Goal: Use online tool/utility: Utilize a website feature to perform a specific function

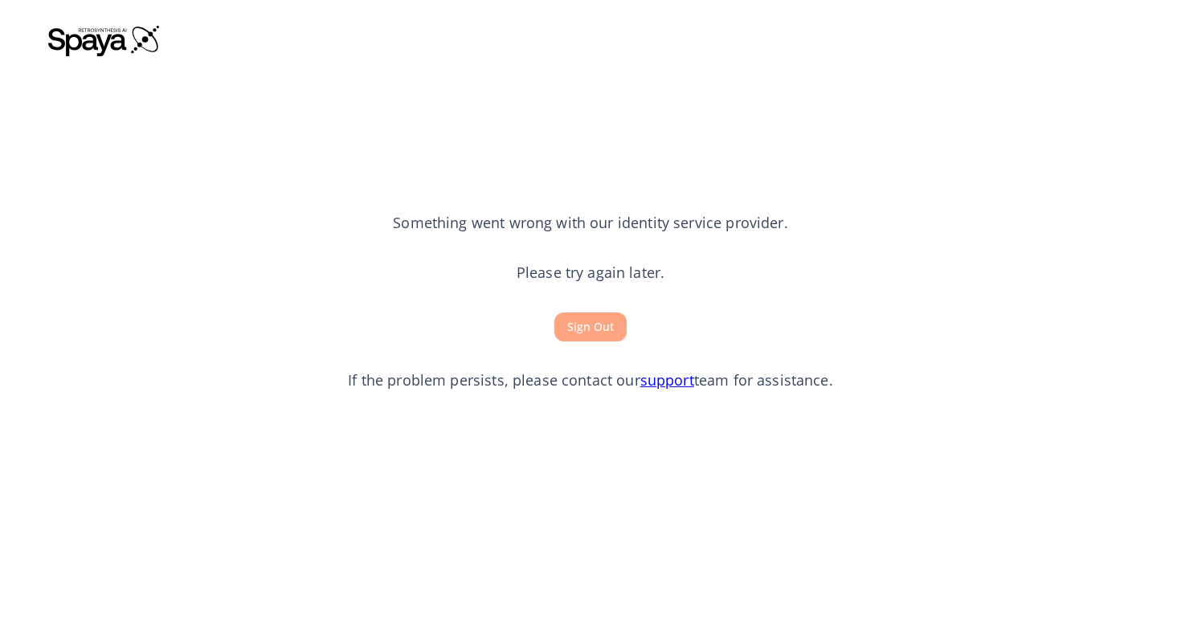
click at [596, 319] on button "Sign Out" at bounding box center [591, 328] width 72 height 30
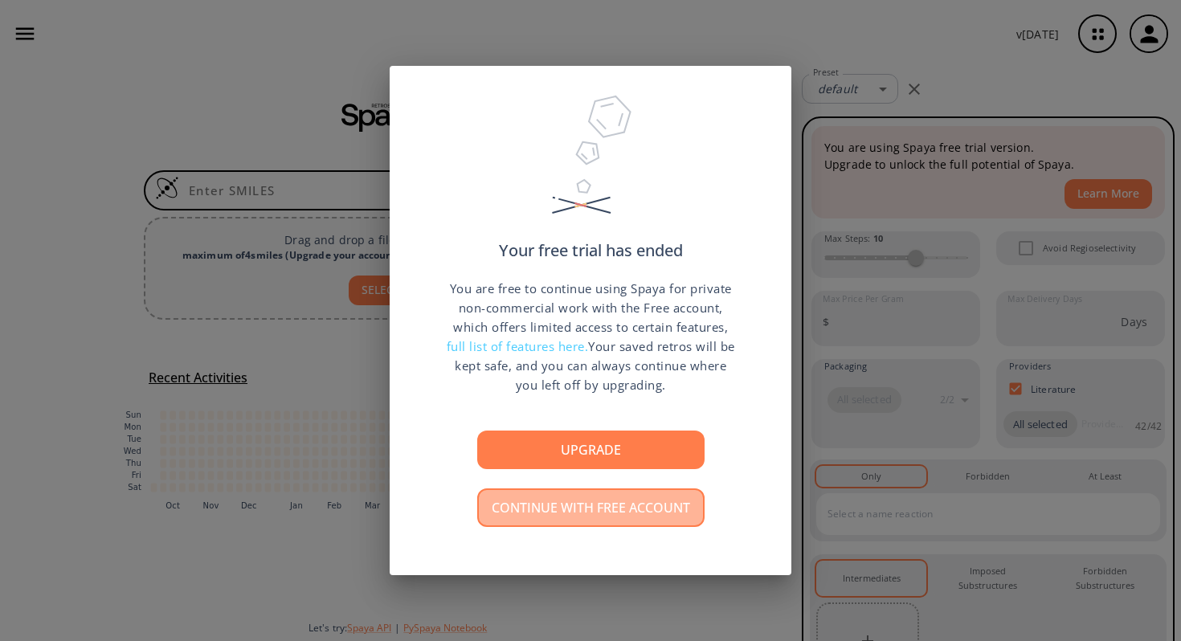
click at [607, 509] on button "Continue with free account" at bounding box center [590, 508] width 227 height 39
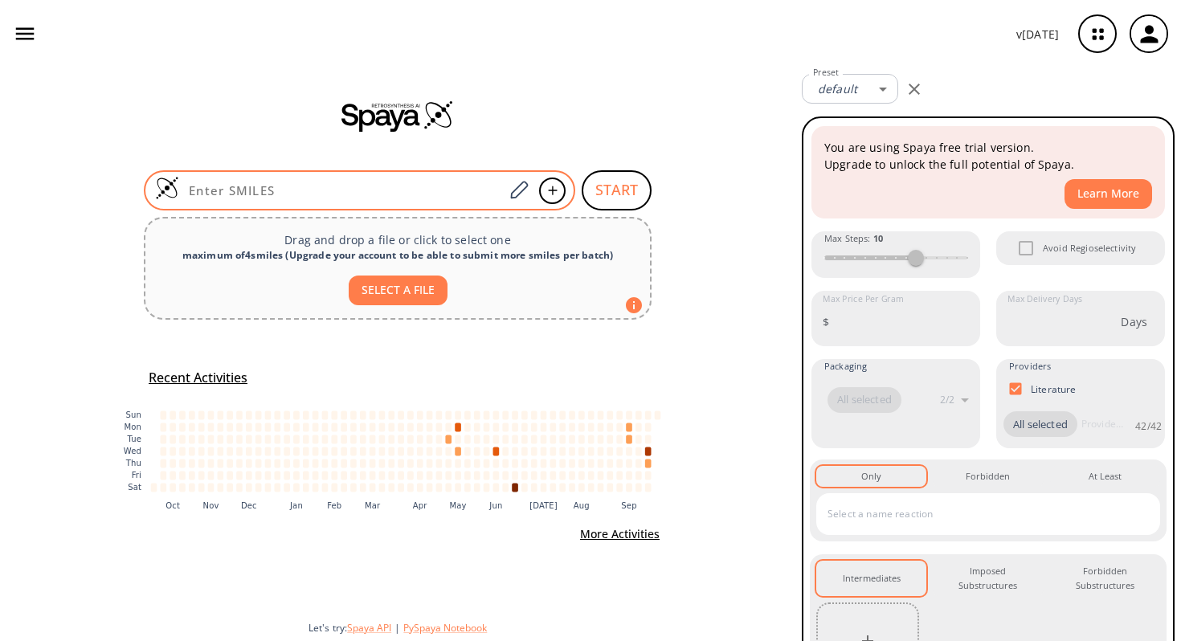
click at [414, 199] on div at bounding box center [360, 190] width 432 height 40
paste input "O=S(C(C=C1)=CC(F)=C1OCCCC(OC)=O)(N(C(CNC(OC(C)(C)C)=O)C(O)=O)CNC(OCC2=CC=CC=C2)…"
type input "O=S(C(C=C1)=CC(F)=C1OCCCC(OC)=O)(N(C(CNC(OC(C)(C)C)=O)C(O)=O)CNC(OCC2=CC=CC=C2)…"
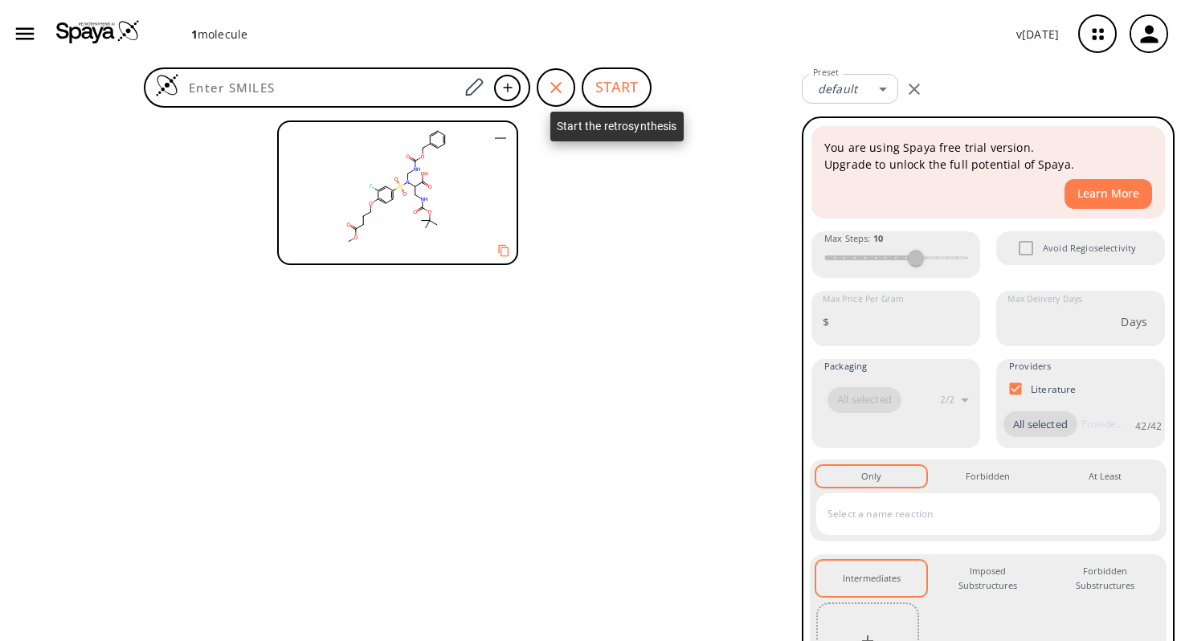
click at [607, 102] on button "START" at bounding box center [617, 88] width 70 height 40
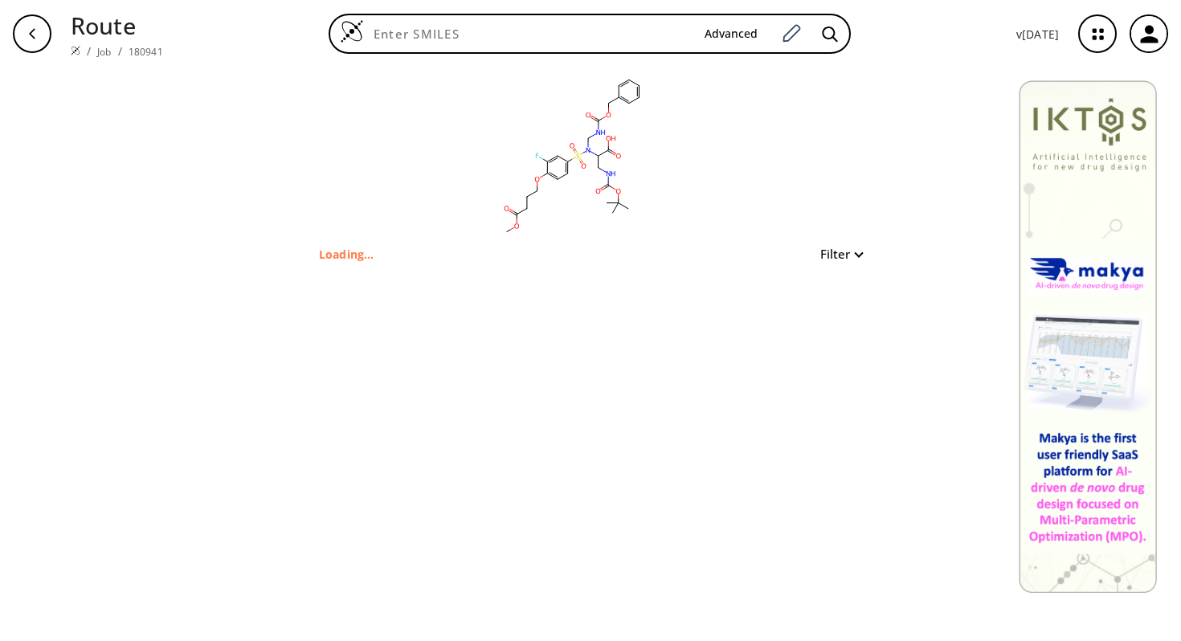
type input "O=S(C(C=C1)=CC(F)=C1OCCCC(OC)=O)(N(C(CNC(OC(C)(C)C)=O)C(O)=O)CNC(OCC2=CC=CC=C2)…"
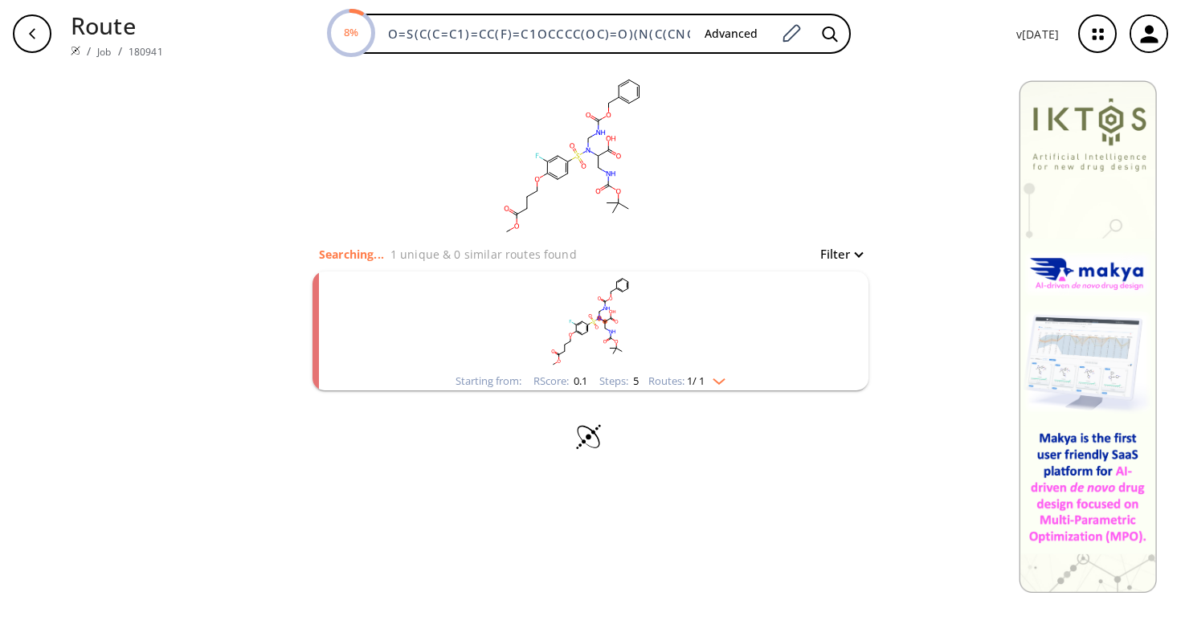
click at [724, 381] on img "clusters" at bounding box center [715, 378] width 21 height 13
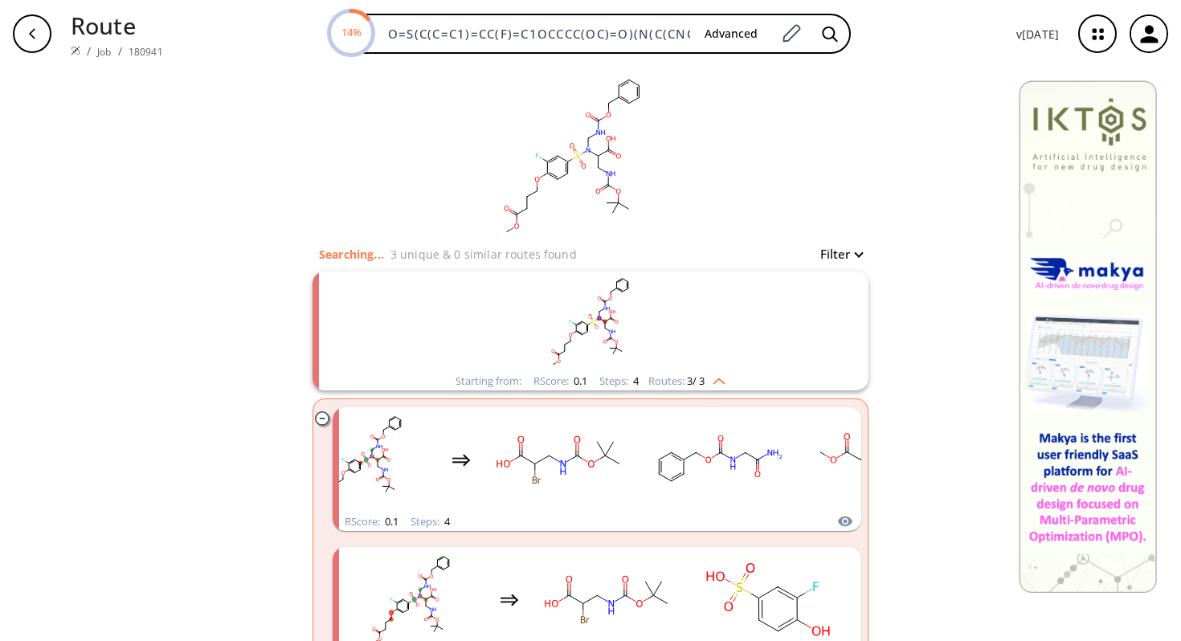
click at [723, 383] on img "clusters" at bounding box center [715, 378] width 21 height 13
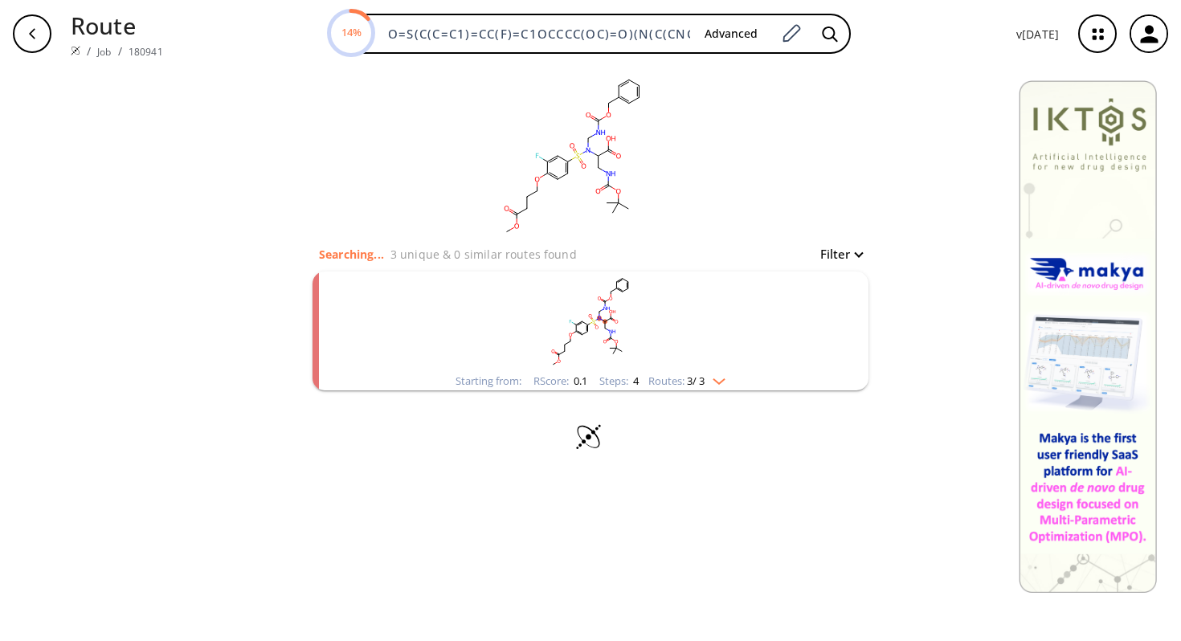
click at [721, 379] on img "clusters" at bounding box center [715, 378] width 21 height 13
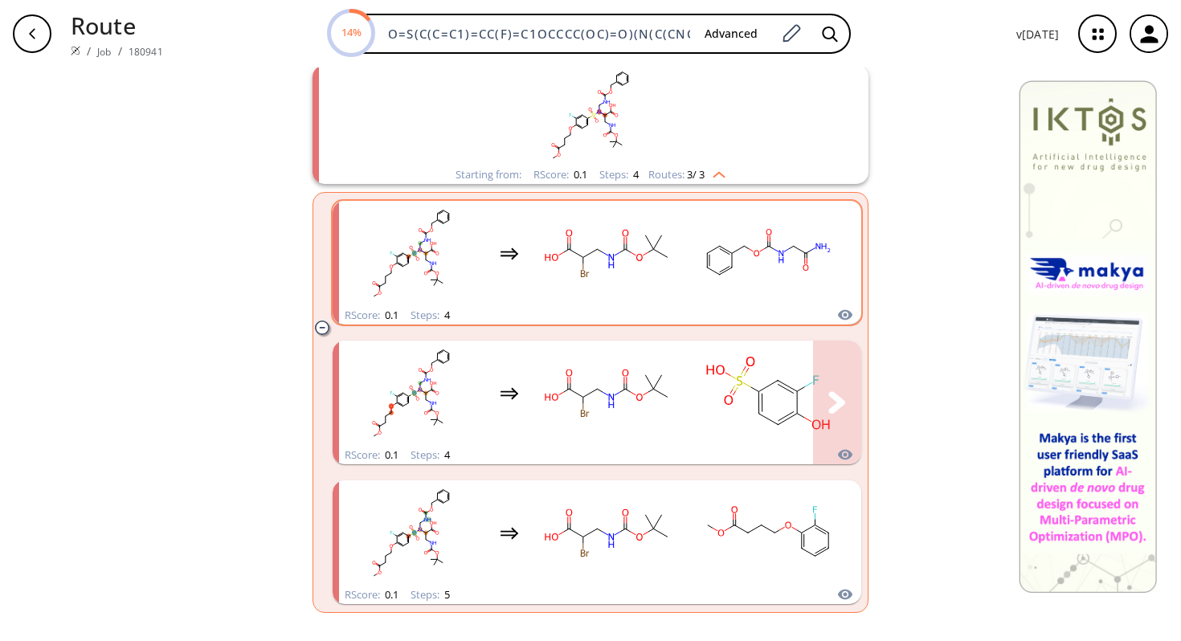
scroll to position [209, 0]
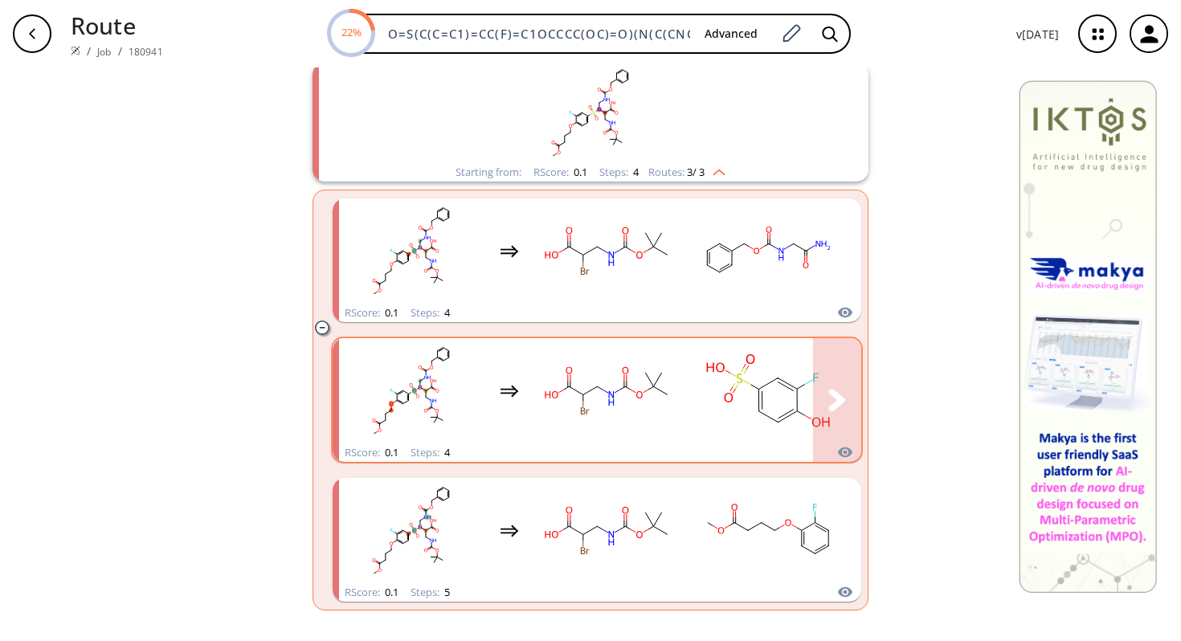
click at [669, 411] on rect "clusters" at bounding box center [607, 391] width 145 height 100
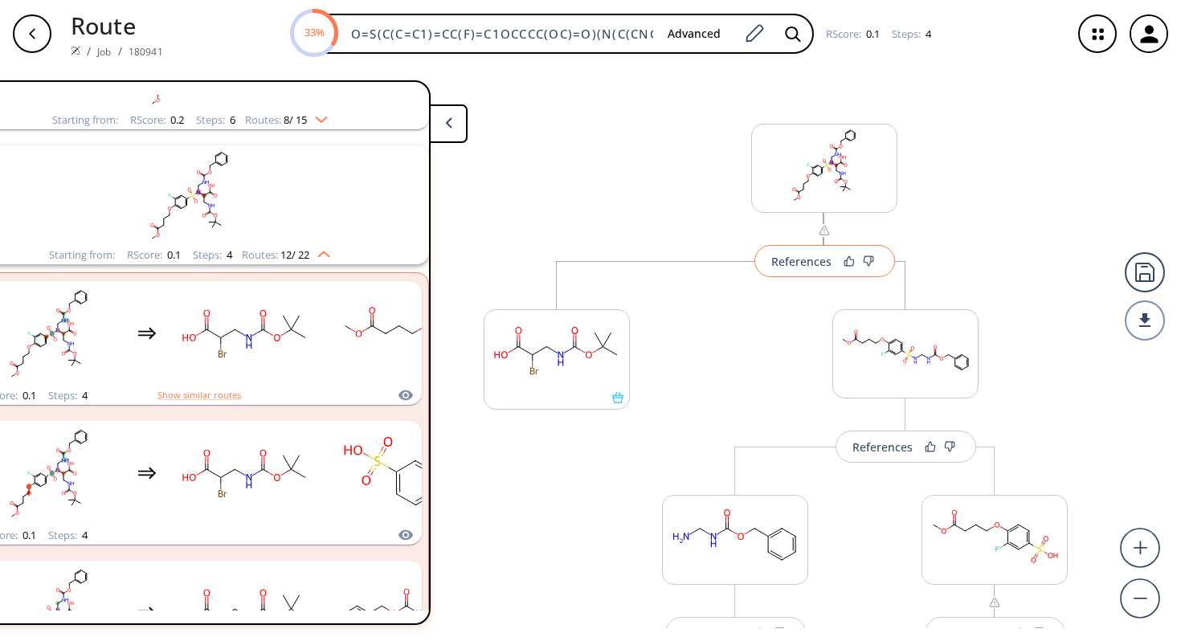
click at [787, 267] on div "References" at bounding box center [802, 261] width 60 height 10
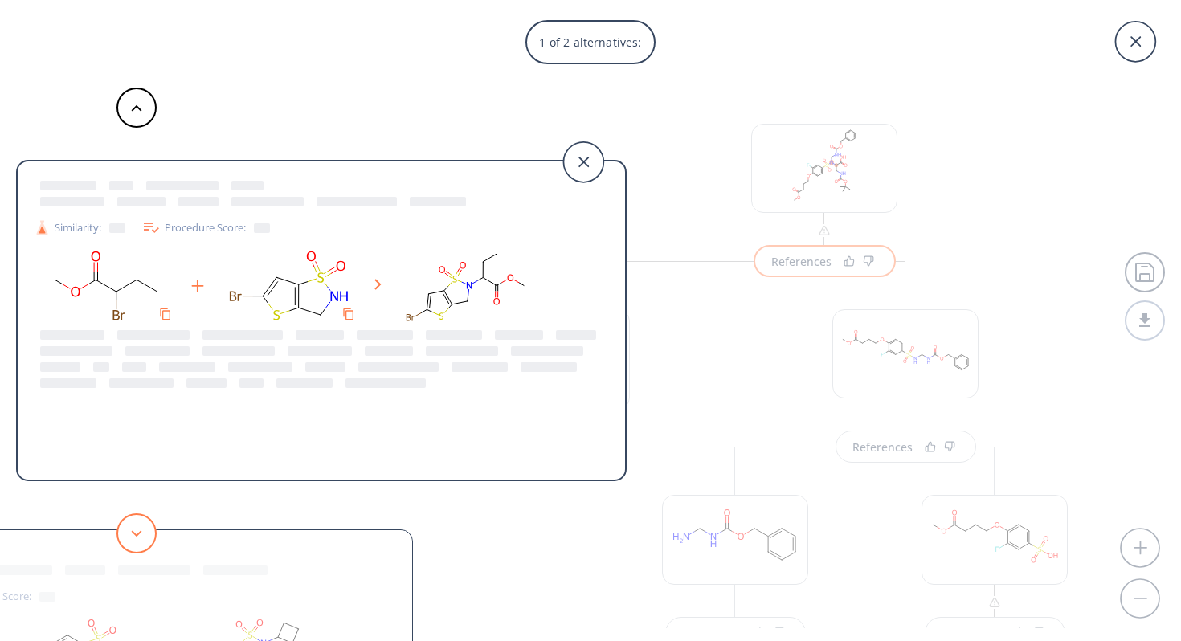
click at [141, 539] on button at bounding box center [137, 534] width 40 height 40
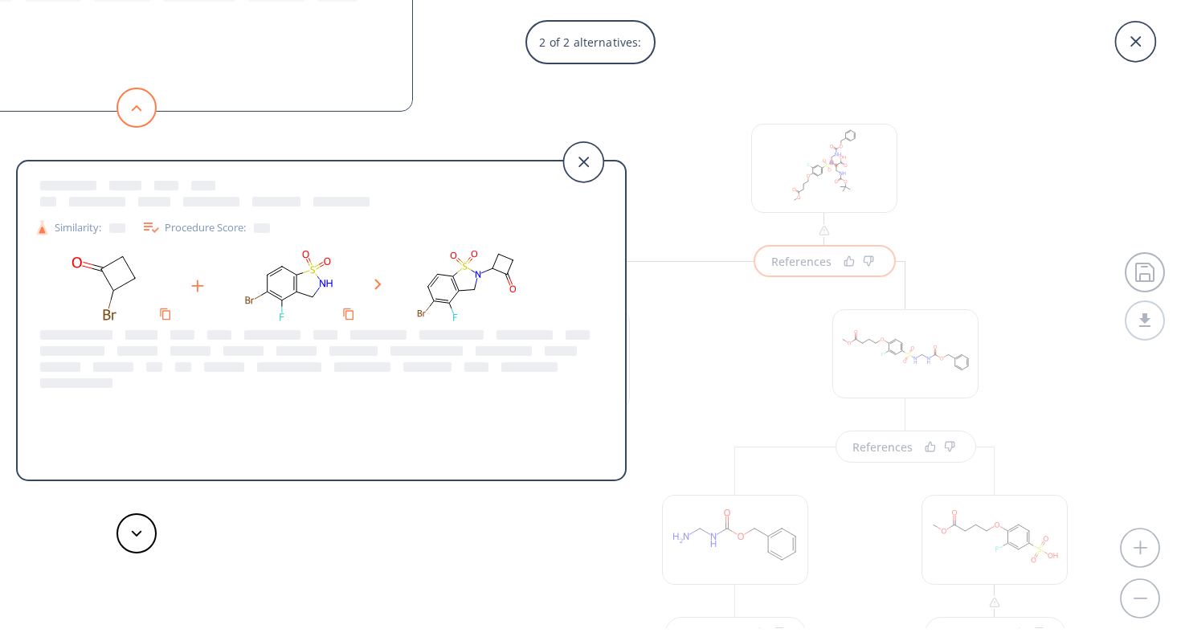
click at [141, 113] on button at bounding box center [137, 108] width 40 height 40
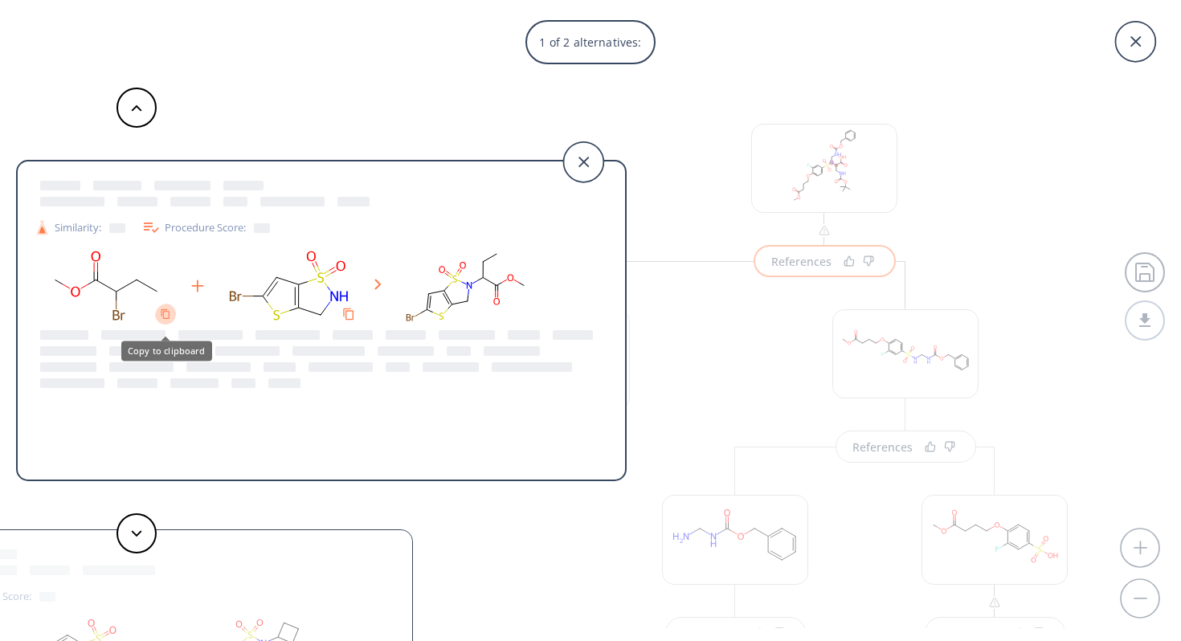
click at [168, 321] on button "Copy to clipboard" at bounding box center [165, 314] width 21 height 21
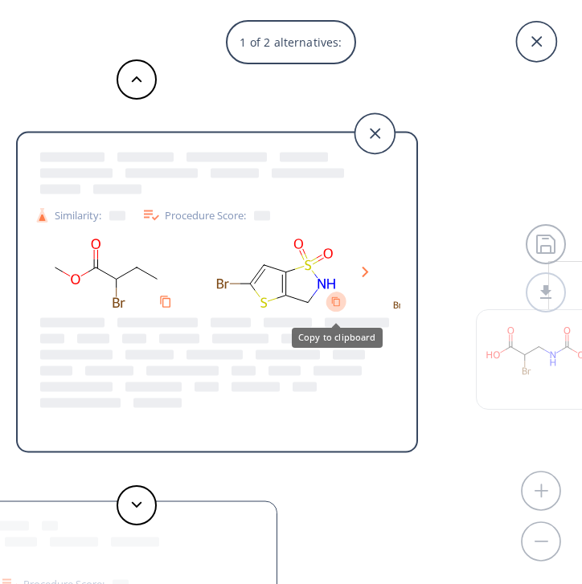
click at [335, 303] on icon "Copy to clipboard" at bounding box center [336, 302] width 10 height 10
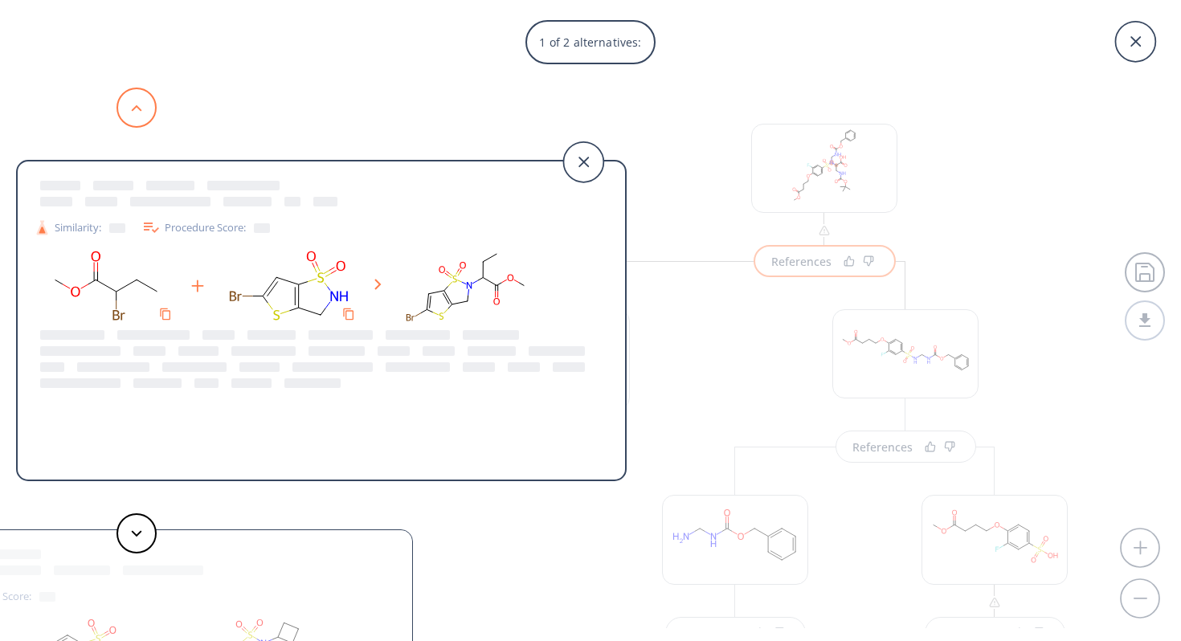
click at [126, 102] on button at bounding box center [137, 108] width 40 height 40
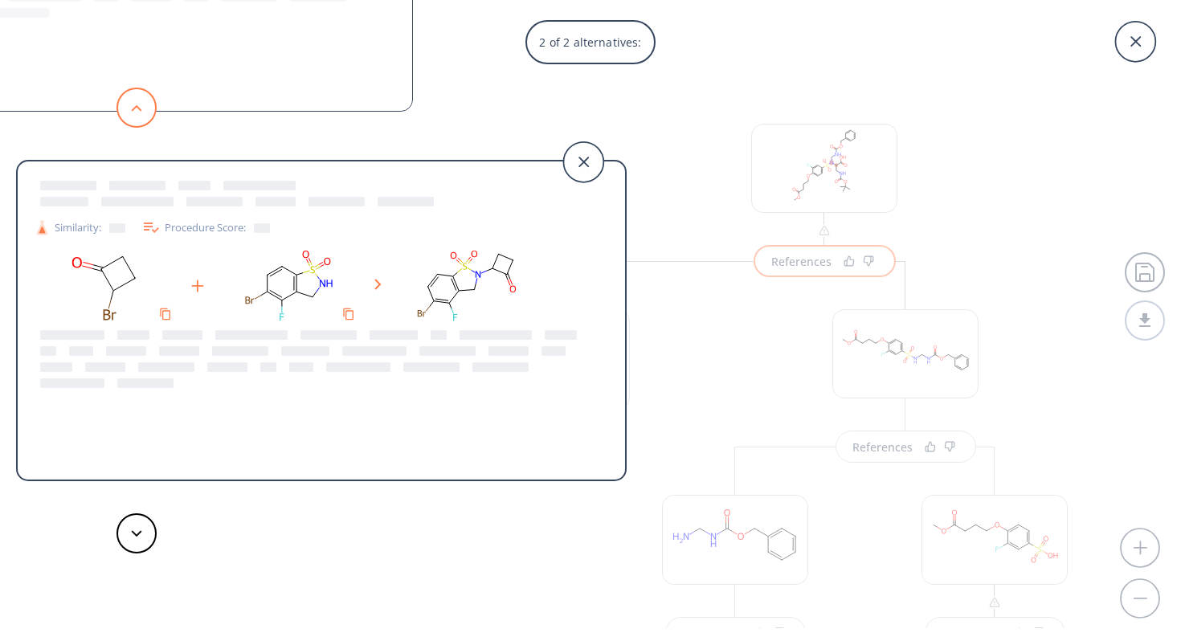
click at [134, 104] on icon at bounding box center [136, 107] width 11 height 7
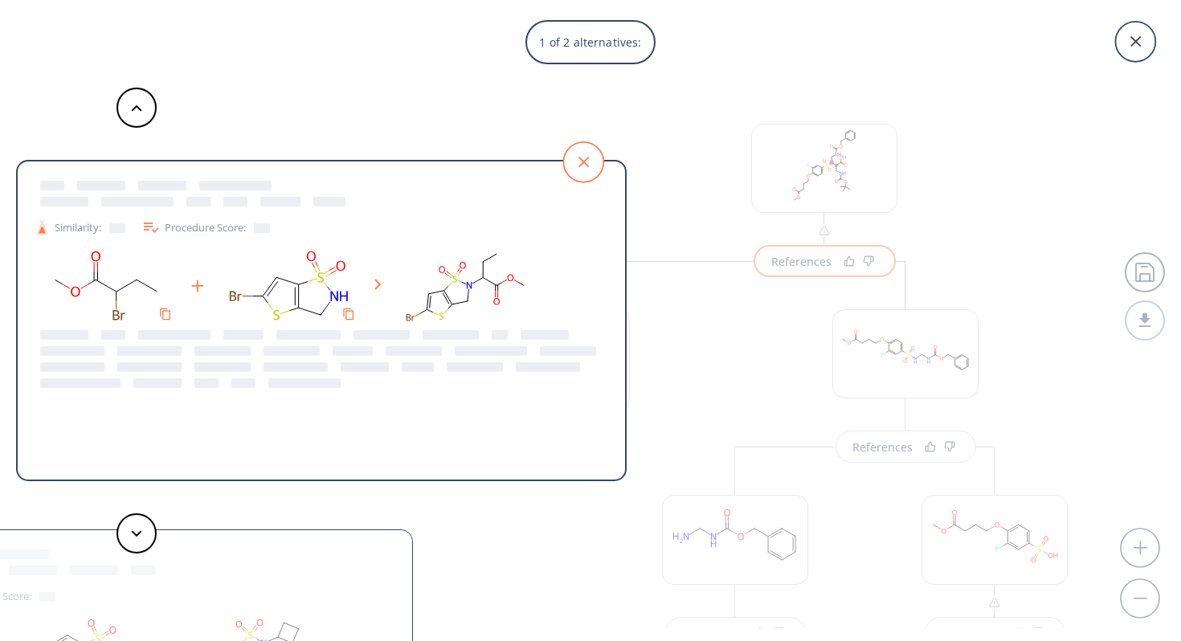
click at [587, 168] on icon at bounding box center [583, 162] width 40 height 40
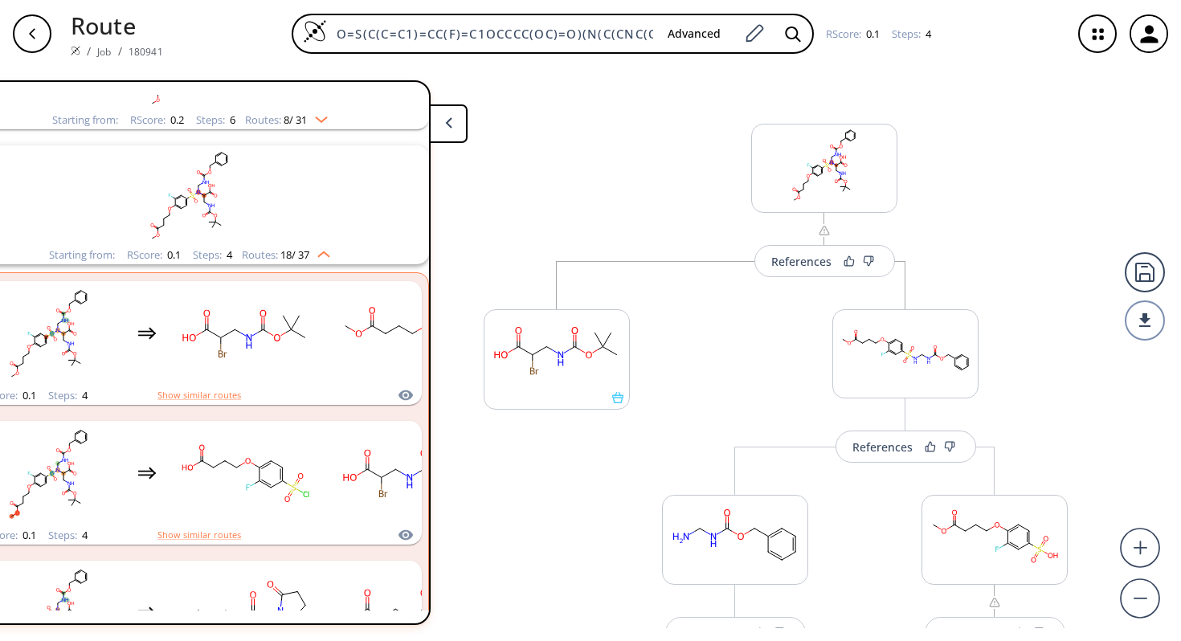
click at [312, 114] on img "clusters" at bounding box center [317, 116] width 21 height 13
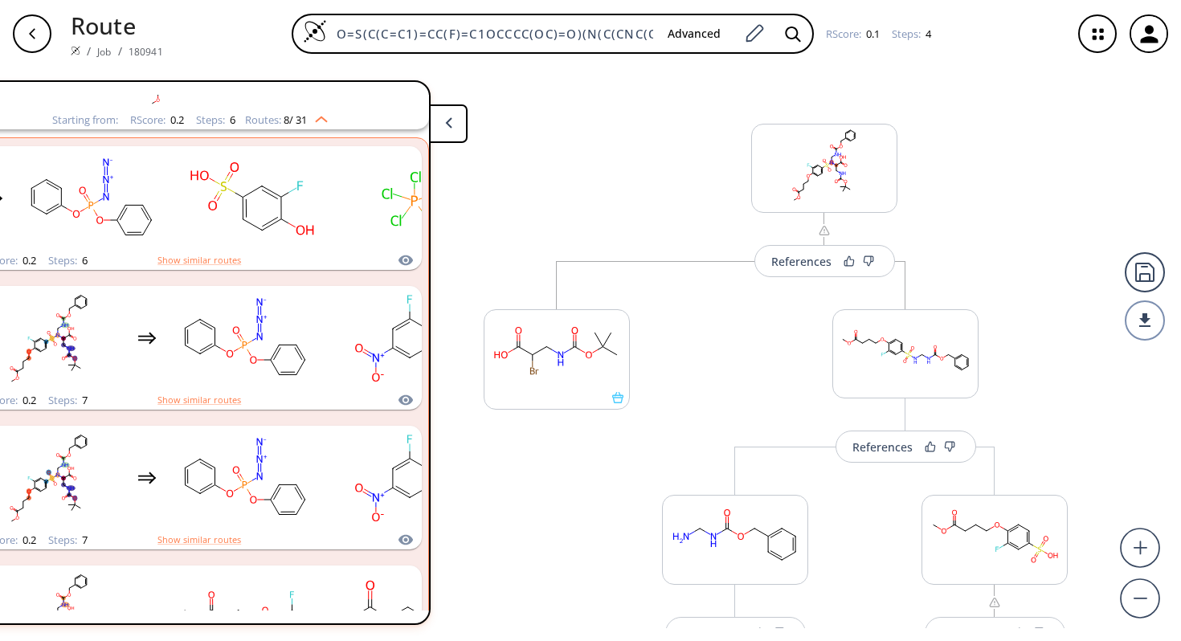
click at [321, 125] on div "Routes: 8 / 31" at bounding box center [286, 120] width 83 height 10
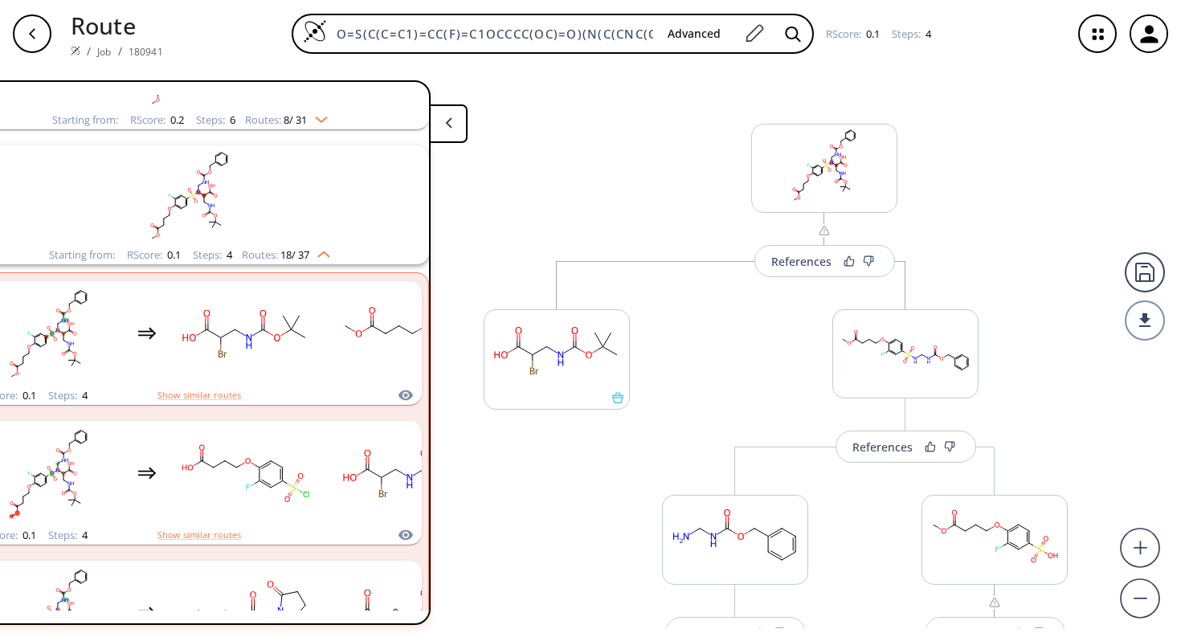
click at [36, 31] on icon "button" at bounding box center [32, 33] width 13 height 13
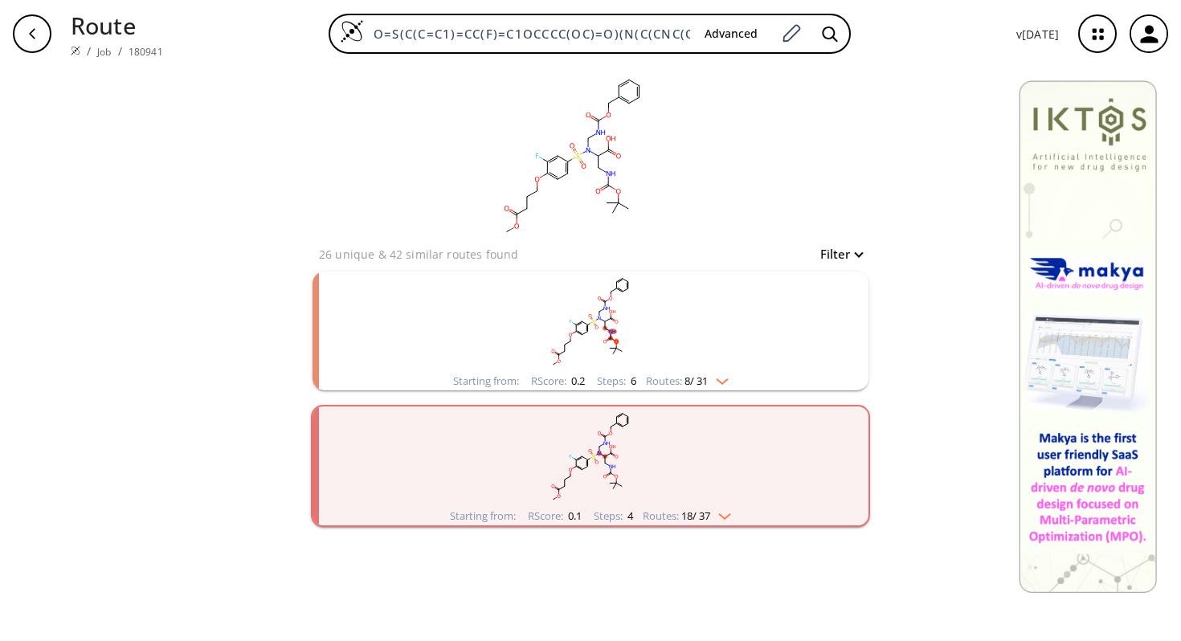
click at [633, 319] on rect "clusters" at bounding box center [591, 322] width 418 height 100
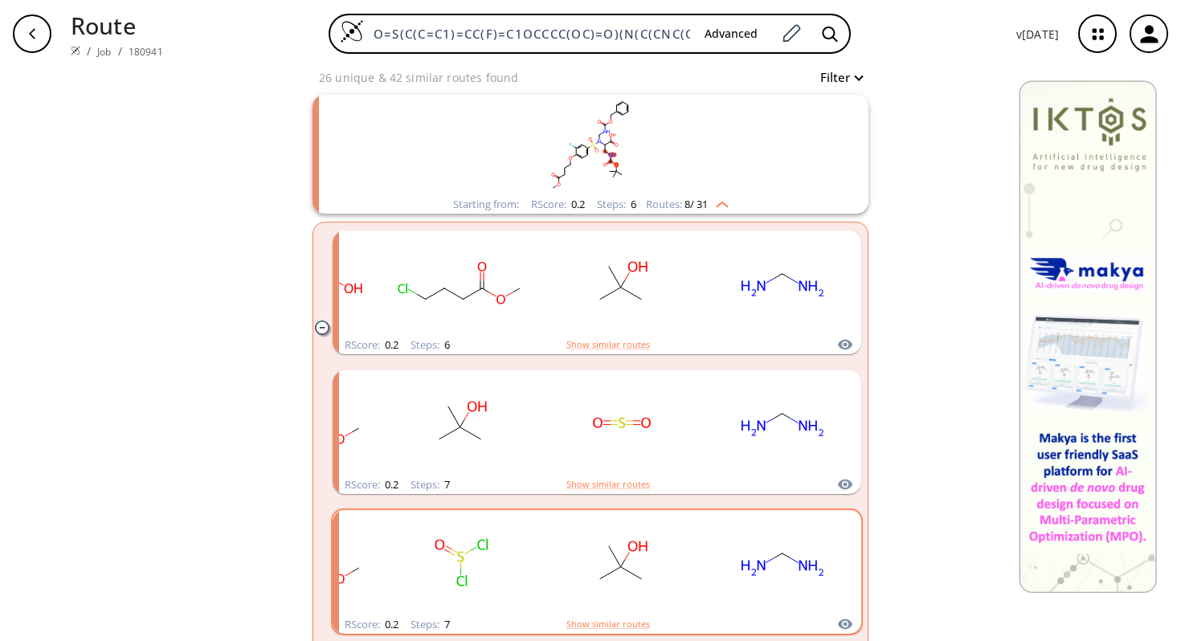
scroll to position [169, 0]
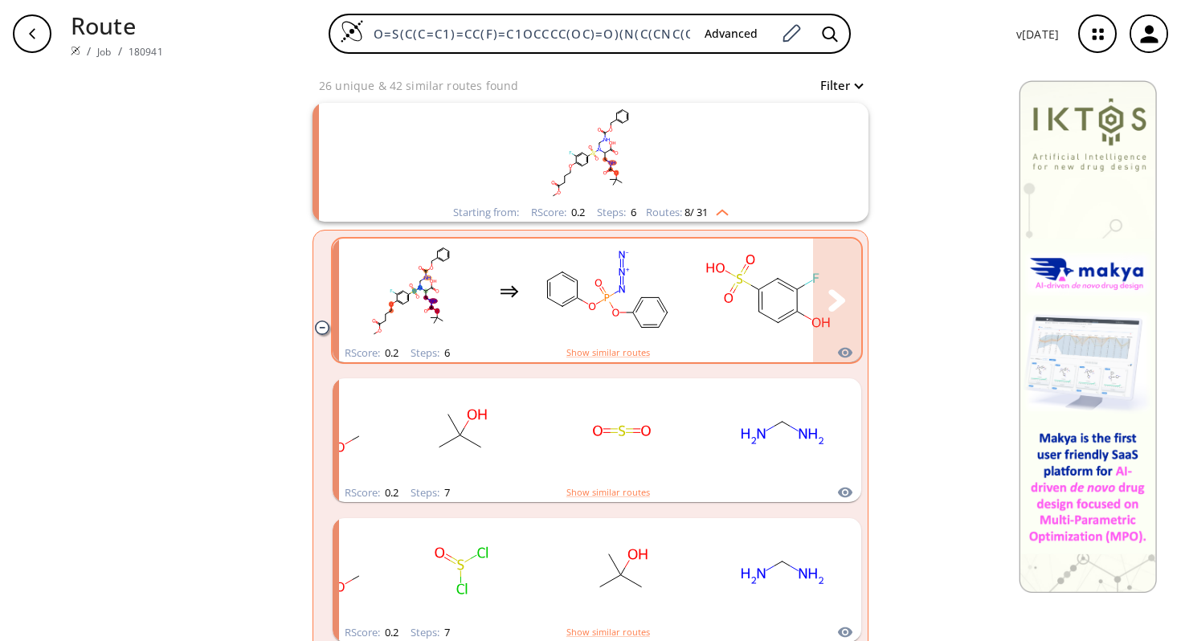
click at [669, 296] on rect "clusters" at bounding box center [607, 291] width 145 height 100
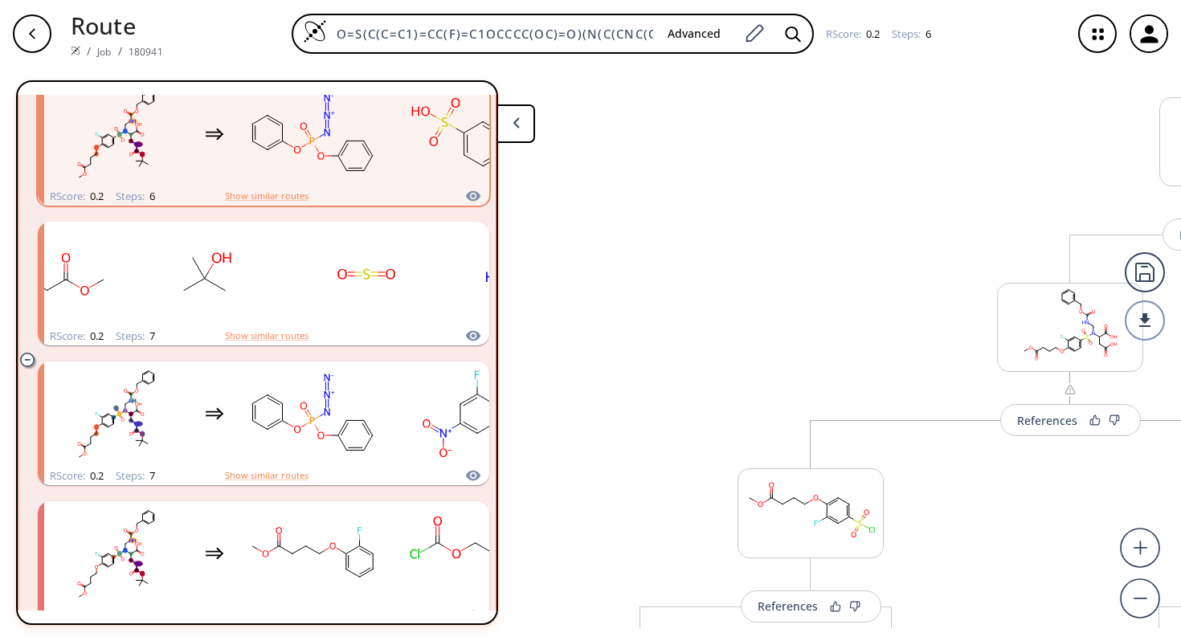
scroll to position [218, 0]
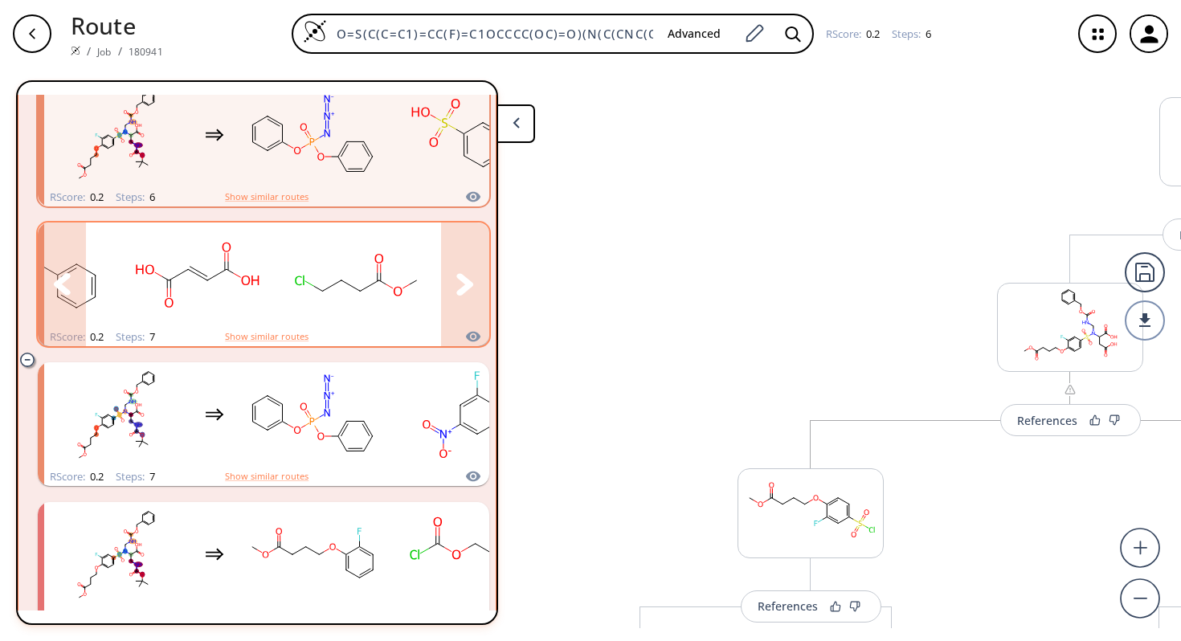
click at [416, 290] on rect "clusters" at bounding box center [358, 275] width 145 height 100
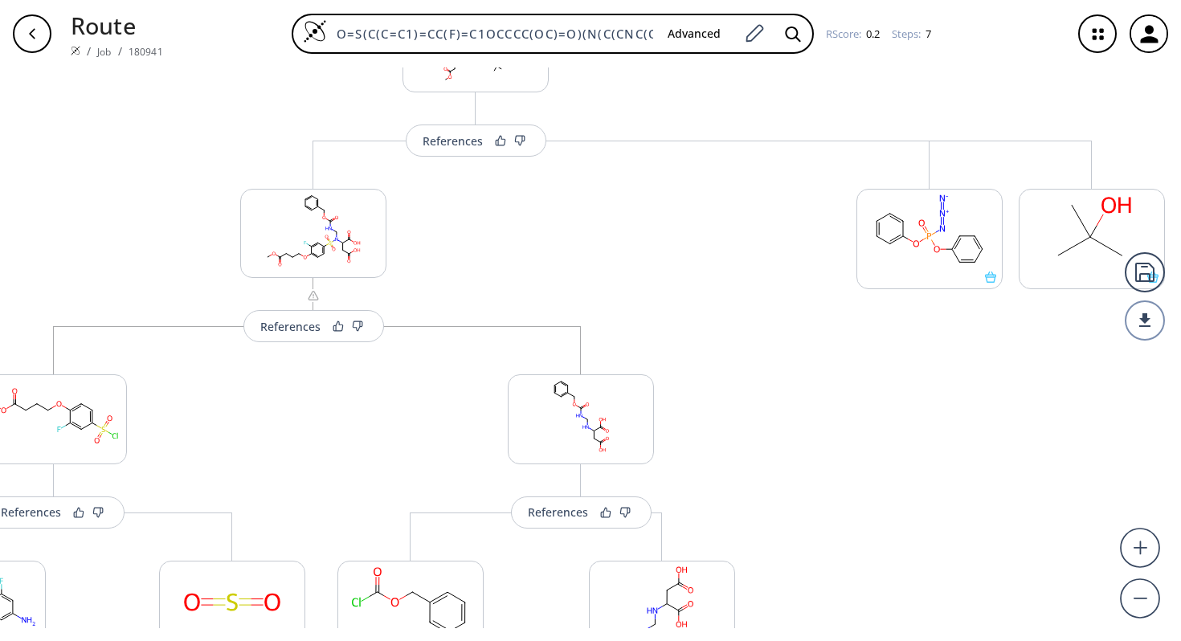
scroll to position [124, 0]
